Goal: Find specific page/section: Find specific page/section

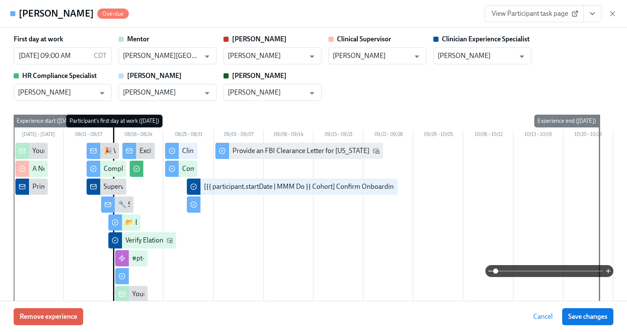
scroll to position [600, 0]
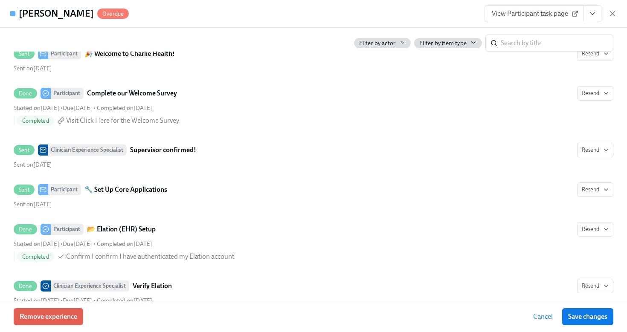
click at [616, 15] on icon "button" at bounding box center [613, 13] width 9 height 9
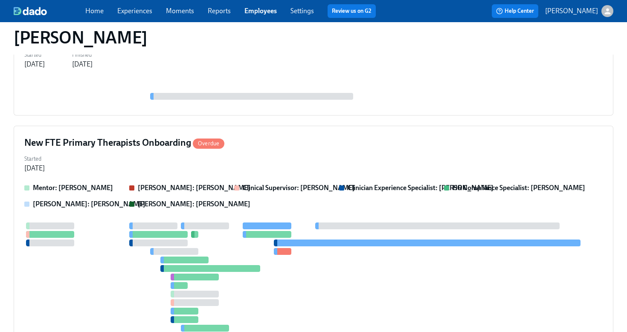
click at [257, 12] on link "Employees" at bounding box center [261, 11] width 32 height 8
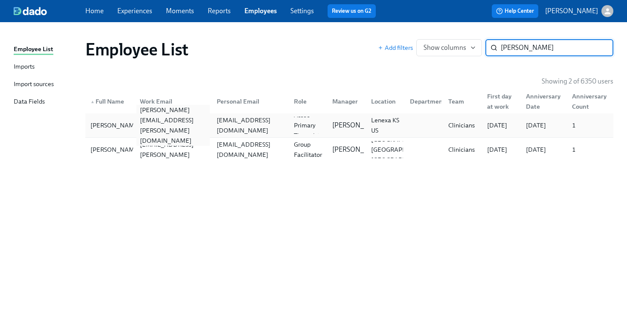
type input "[PERSON_NAME]"
click at [140, 131] on div "[PERSON_NAME][EMAIL_ADDRESS][PERSON_NAME][DOMAIN_NAME]" at bounding box center [171, 125] width 77 height 17
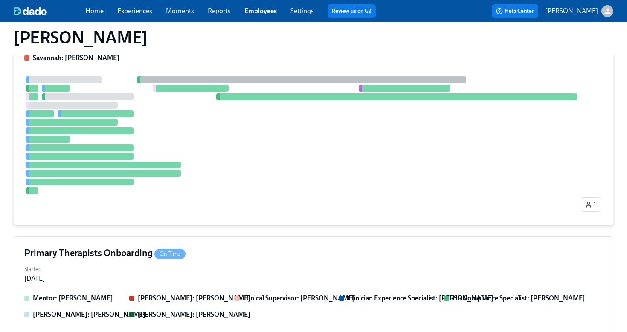
scroll to position [329, 0]
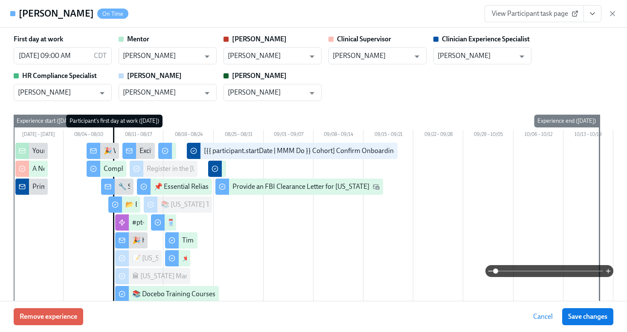
click at [592, 15] on icon "View task page" at bounding box center [593, 13] width 9 height 9
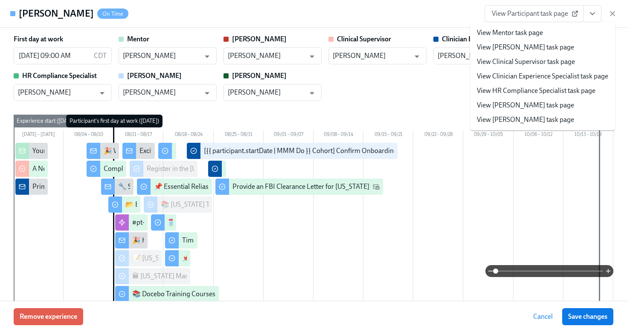
click at [544, 90] on link "View HR Compliance Specialist task page" at bounding box center [536, 90] width 119 height 9
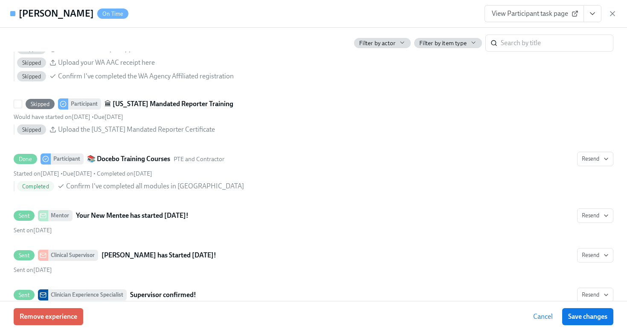
scroll to position [845, 0]
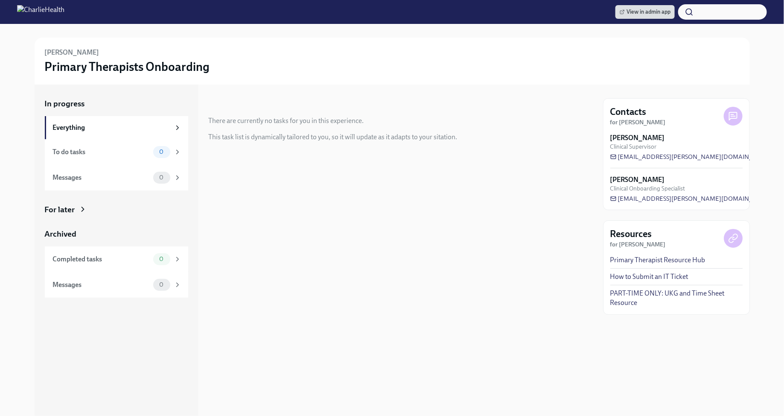
click at [90, 211] on div "For later" at bounding box center [116, 209] width 143 height 11
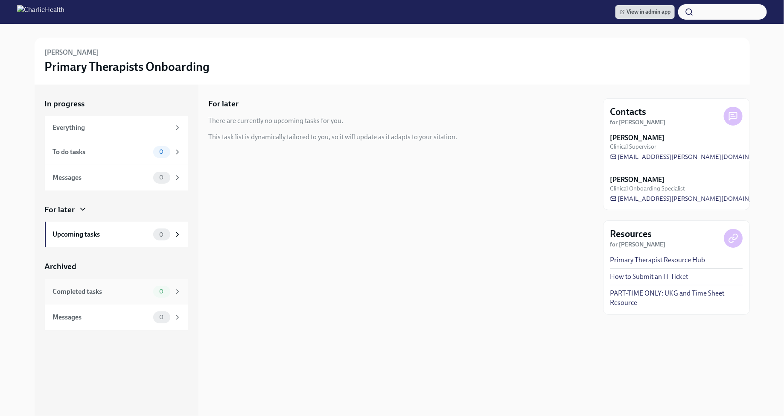
click at [162, 294] on span "0" at bounding box center [161, 291] width 15 height 6
